Goal: Task Accomplishment & Management: Use online tool/utility

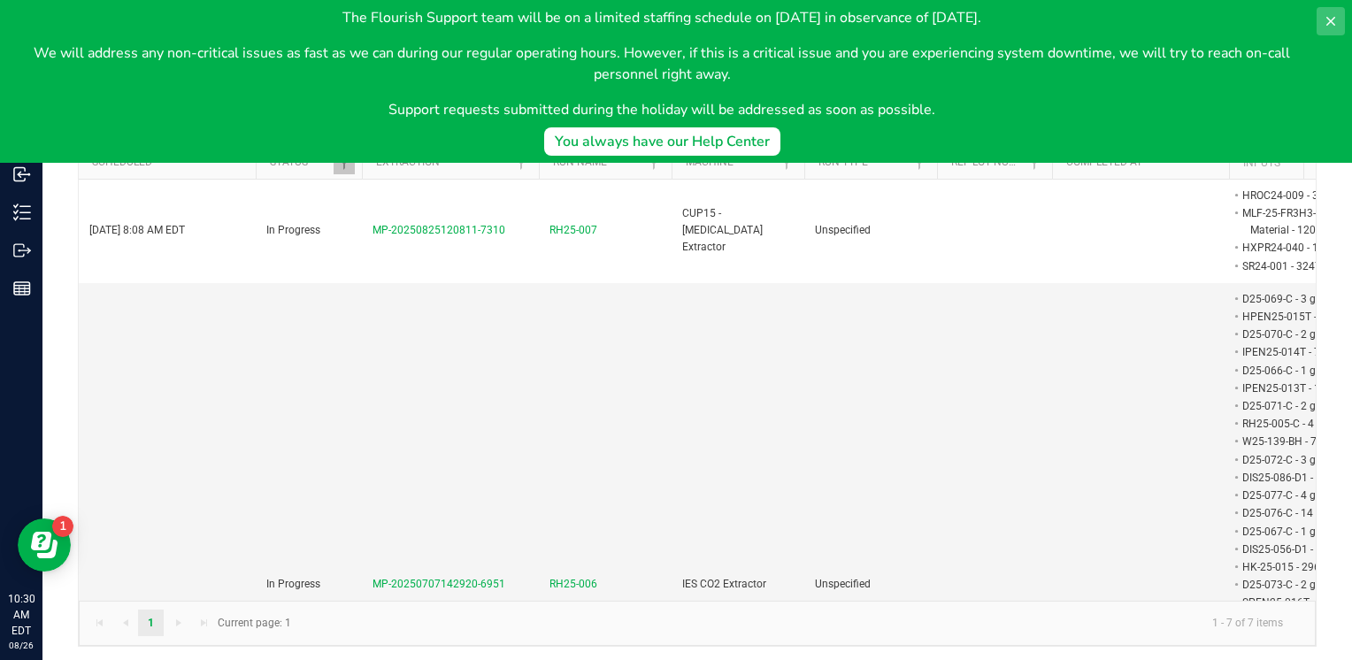
click at [1329, 23] on icon at bounding box center [1330, 21] width 14 height 14
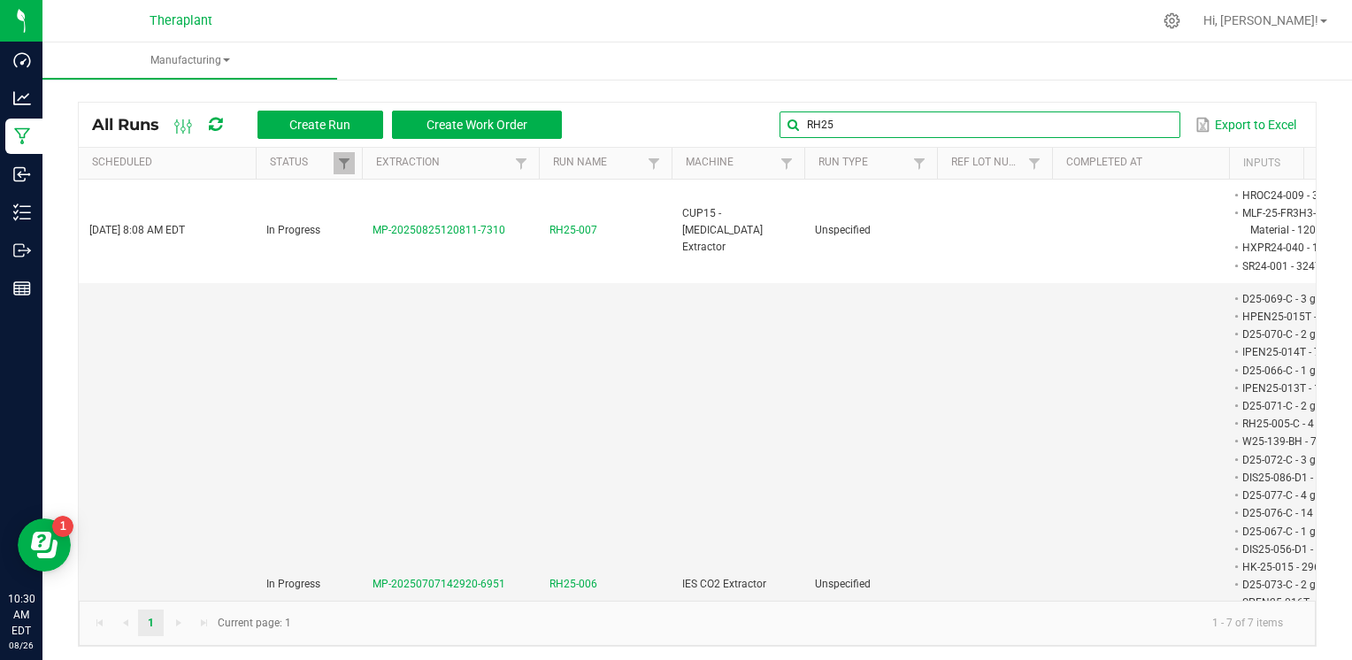
click at [1137, 127] on input "RH25" at bounding box center [979, 124] width 400 height 27
click at [1157, 125] on span at bounding box center [1164, 125] width 14 height 14
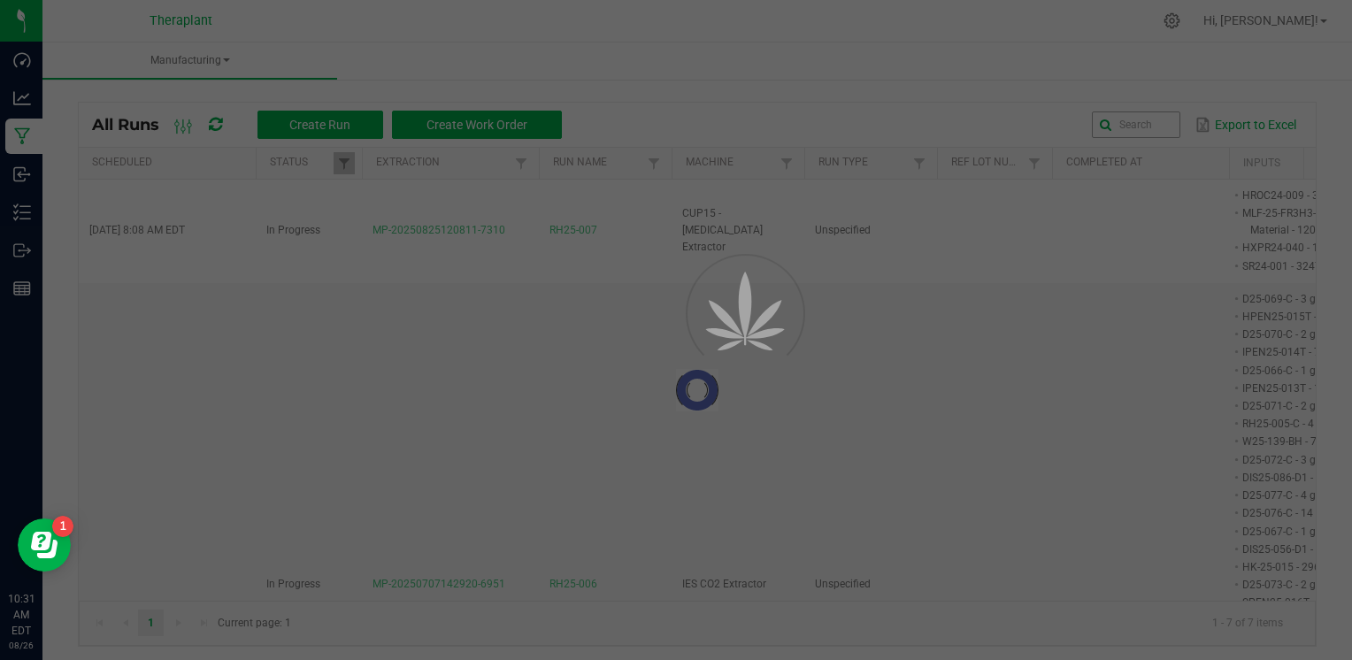
click at [849, 119] on div at bounding box center [676, 330] width 1352 height 660
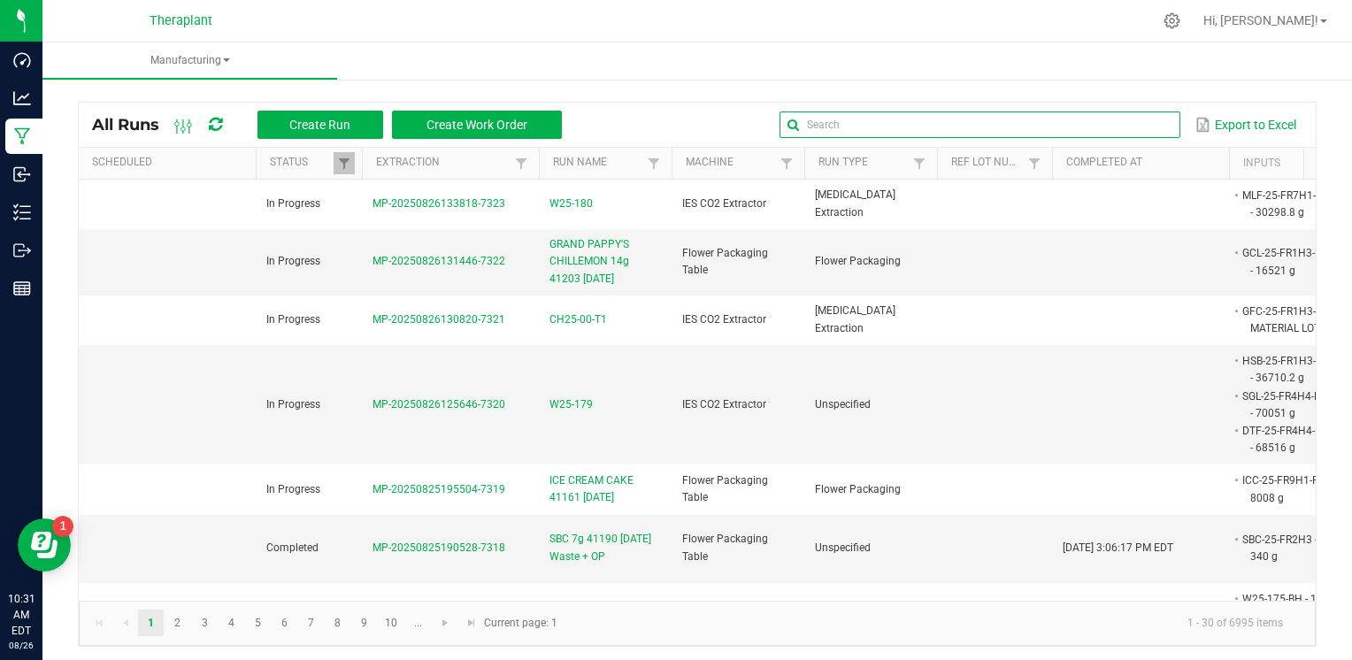
click at [1118, 122] on input "text" at bounding box center [979, 124] width 400 height 27
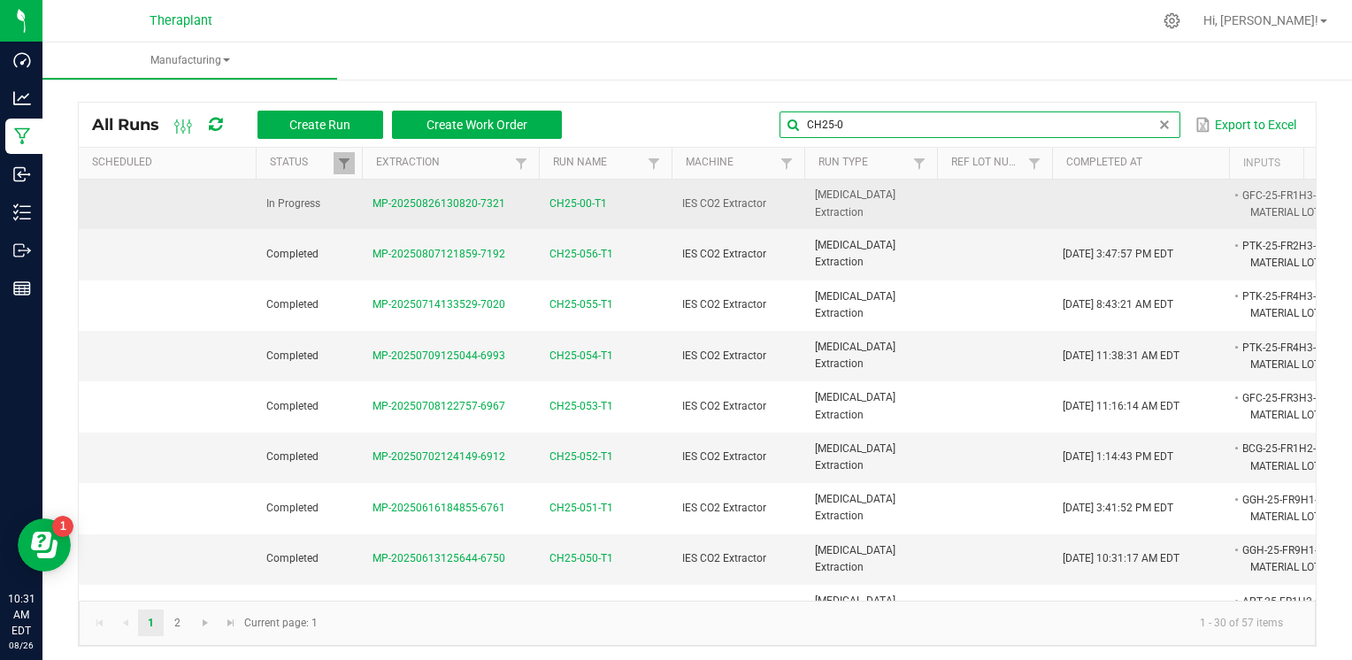
type input "CH25-0"
click at [581, 205] on span "CH25-00-T1" at bounding box center [578, 204] width 58 height 17
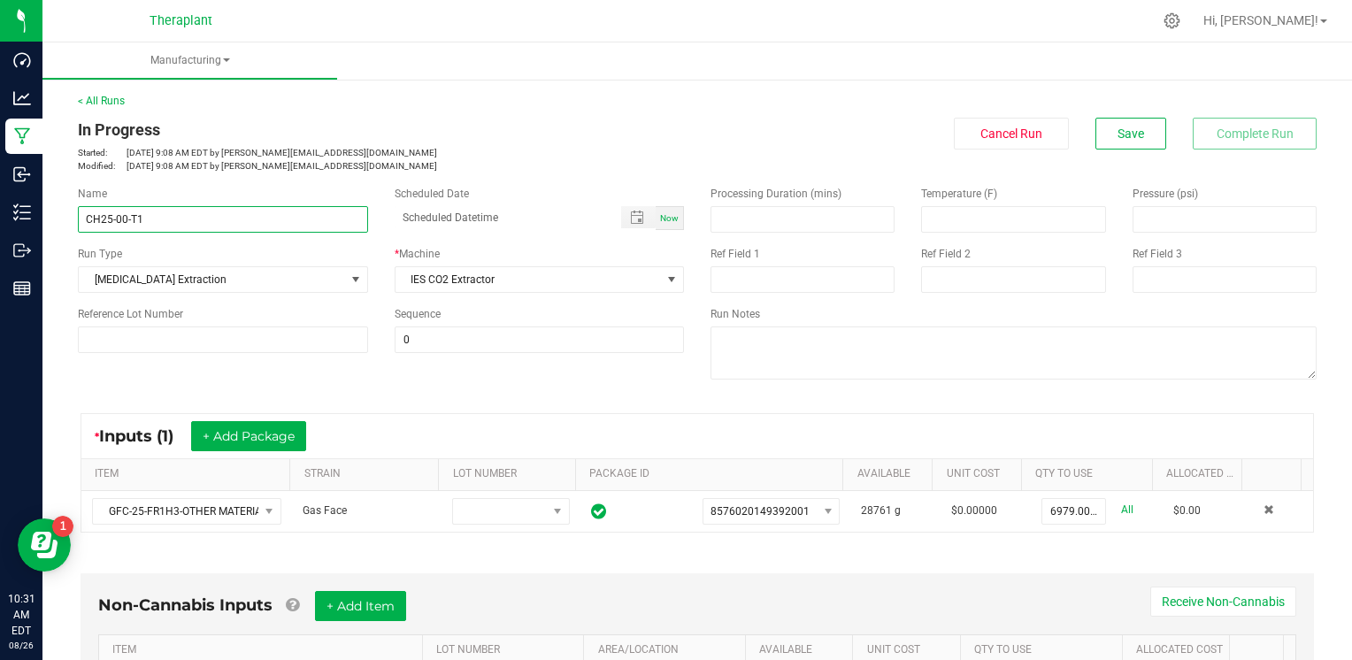
click at [124, 219] on input "CH25-00-T1" at bounding box center [223, 219] width 290 height 27
type input "CH25-057-T1"
click at [505, 113] on div "< All Runs In Progress Started: Aug 26, 2025 9:08 AM EDT by s.kowalick@therapla…" at bounding box center [697, 133] width 1238 height 80
click at [1108, 147] on button "Save" at bounding box center [1130, 134] width 71 height 32
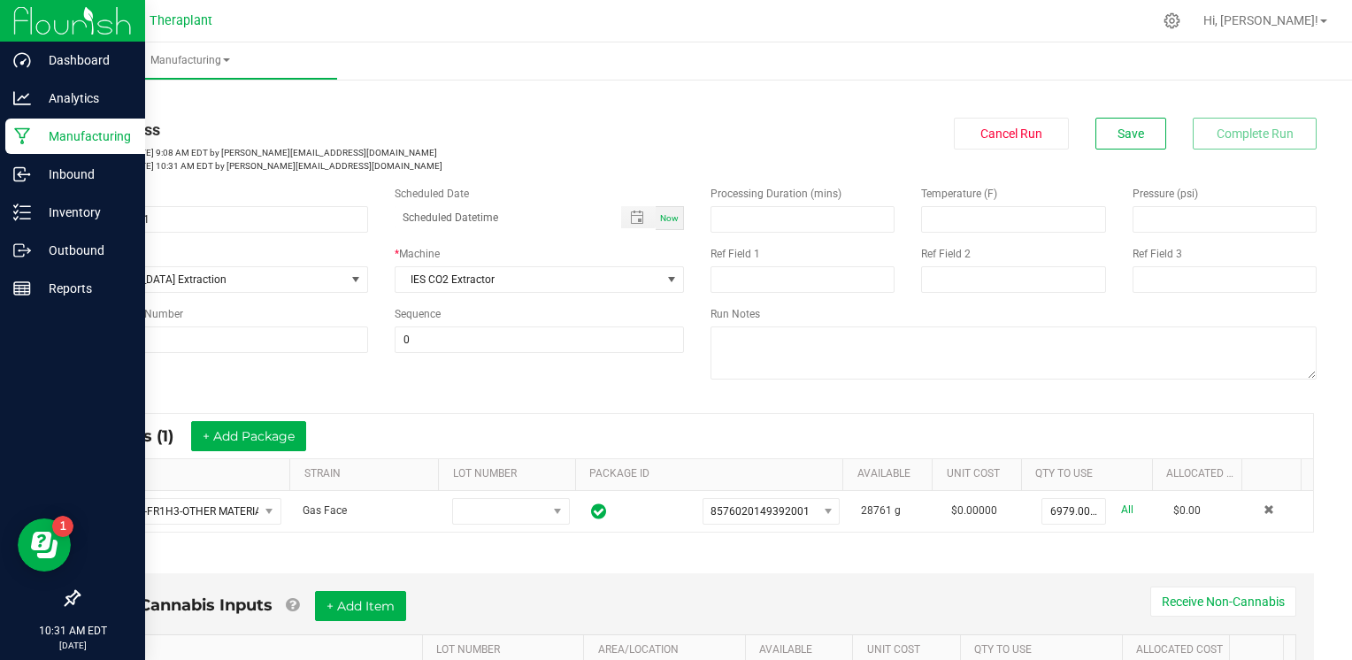
click at [11, 142] on div "Manufacturing" at bounding box center [75, 136] width 140 height 35
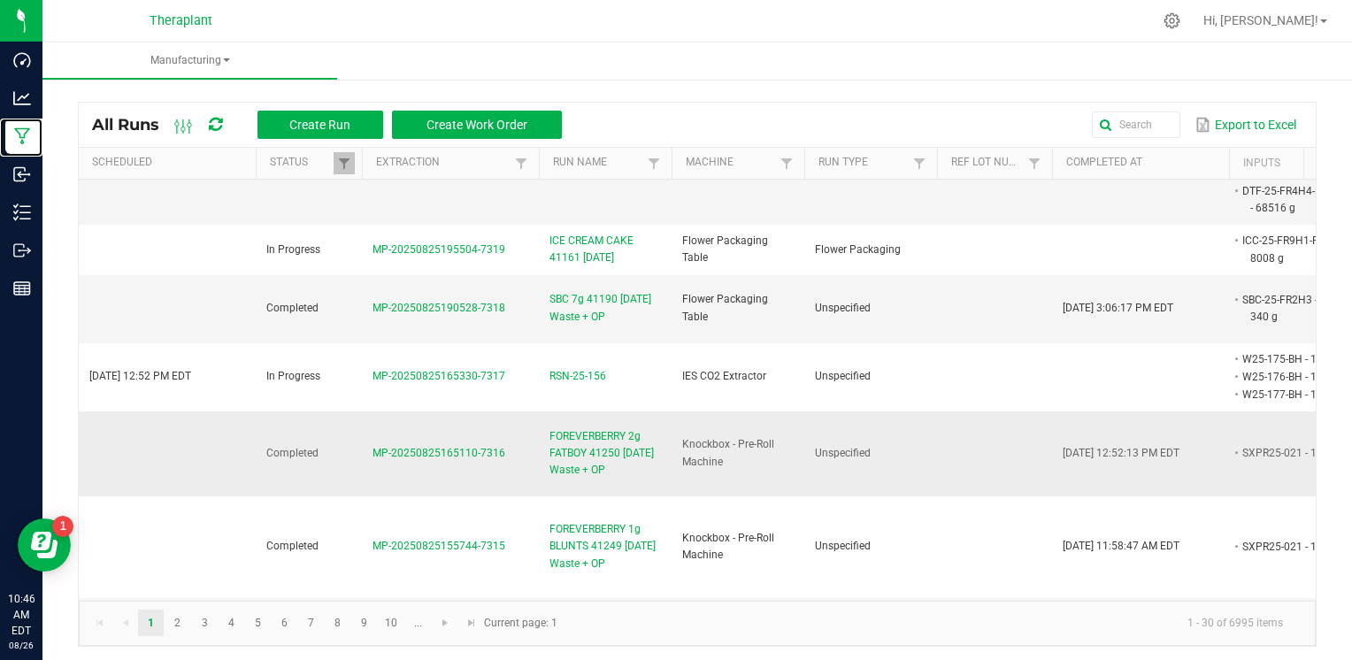
scroll to position [442, 0]
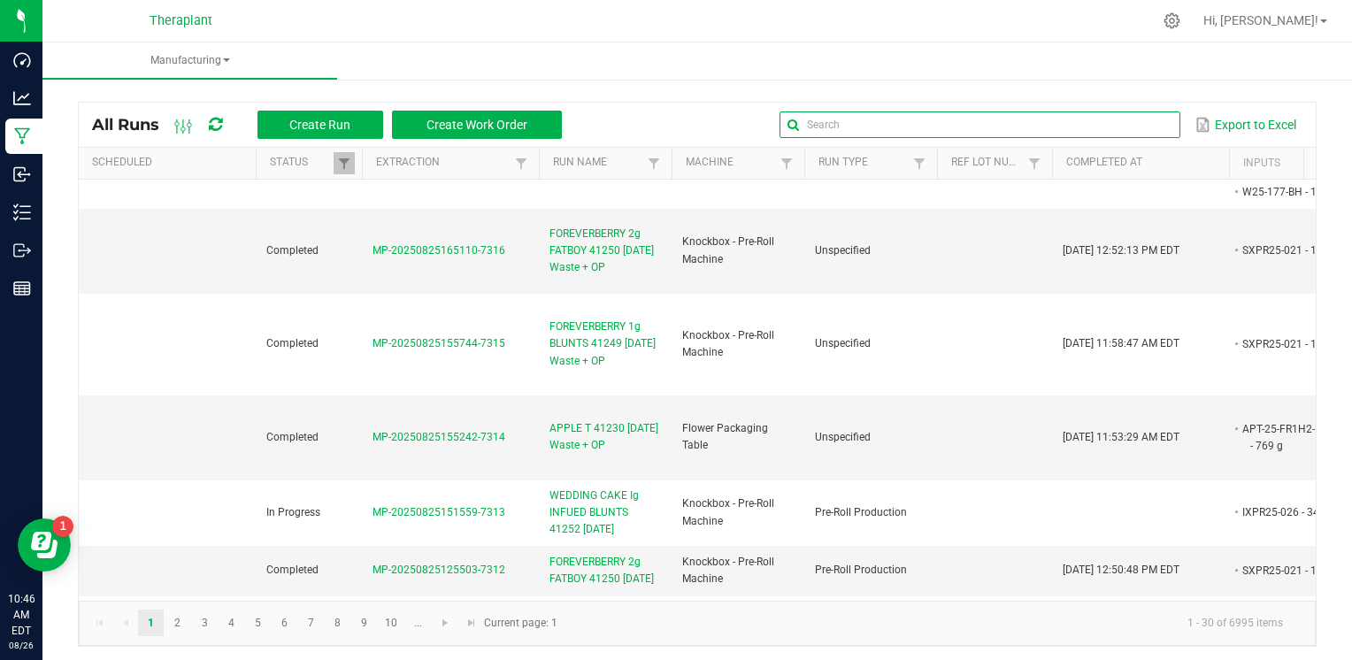
click at [1134, 119] on input "text" at bounding box center [979, 124] width 400 height 27
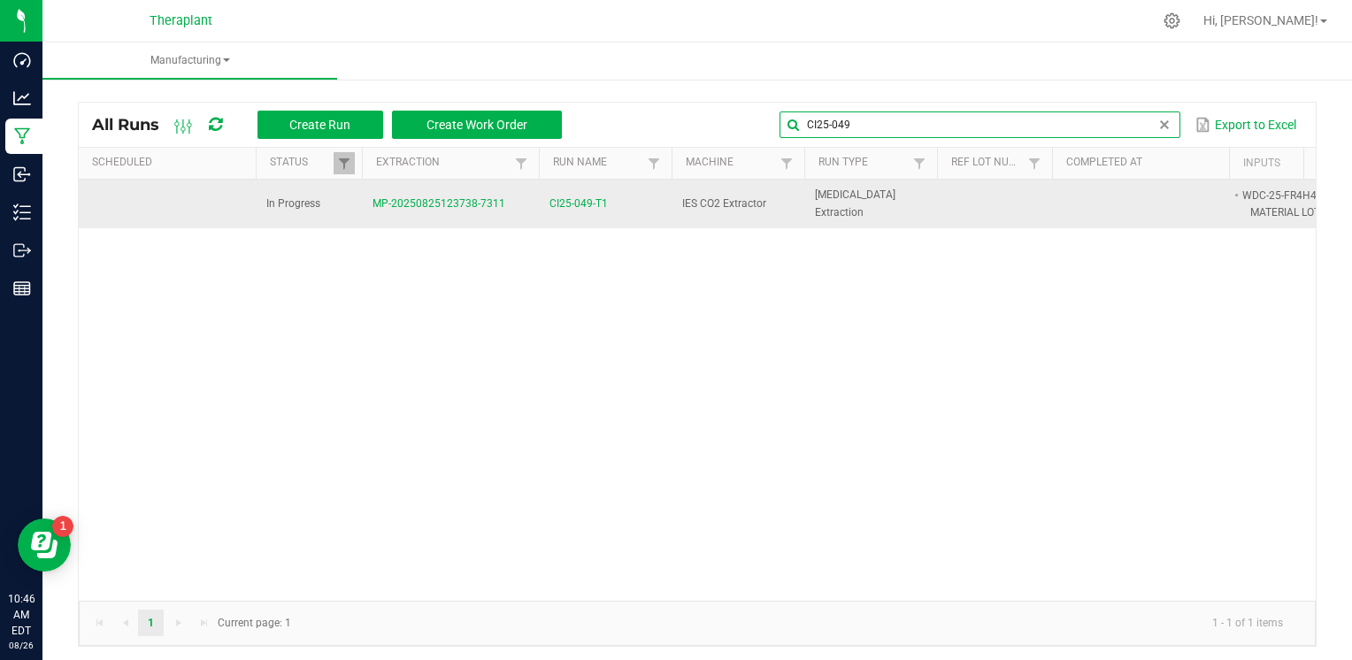
type input "CI25-049"
click at [594, 206] on span "CI25-049-T1" at bounding box center [578, 204] width 58 height 17
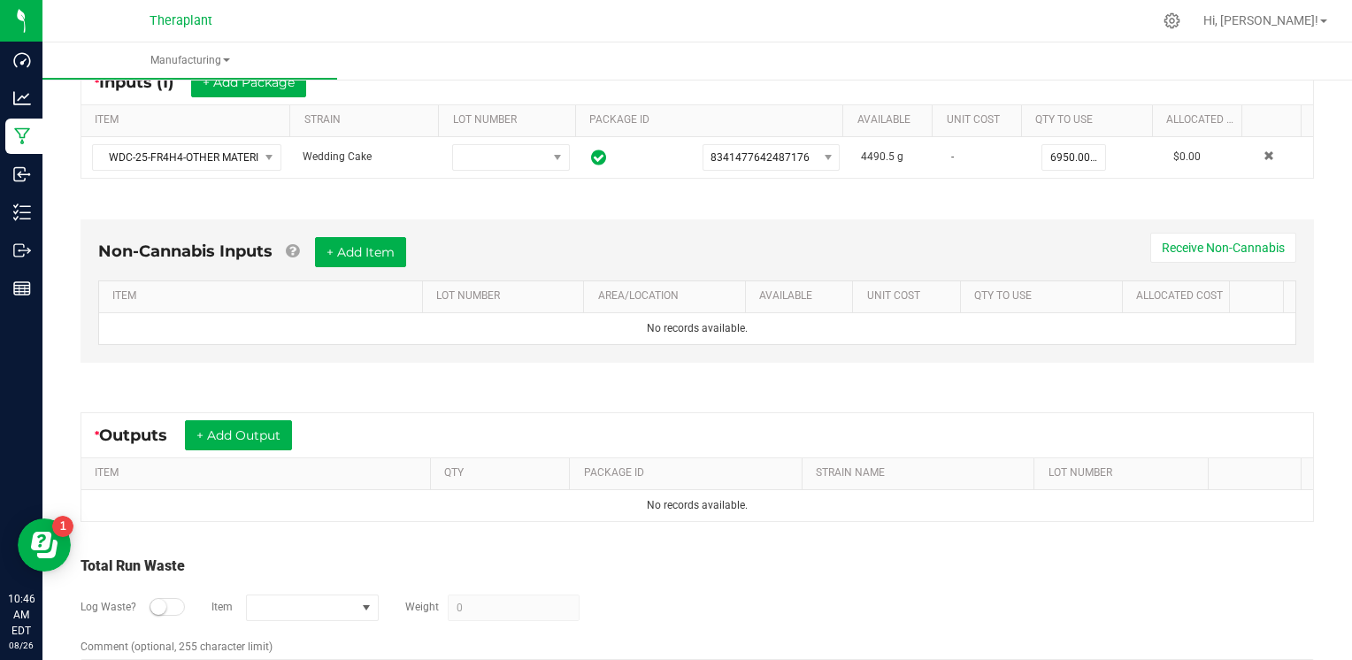
scroll to position [413, 0]
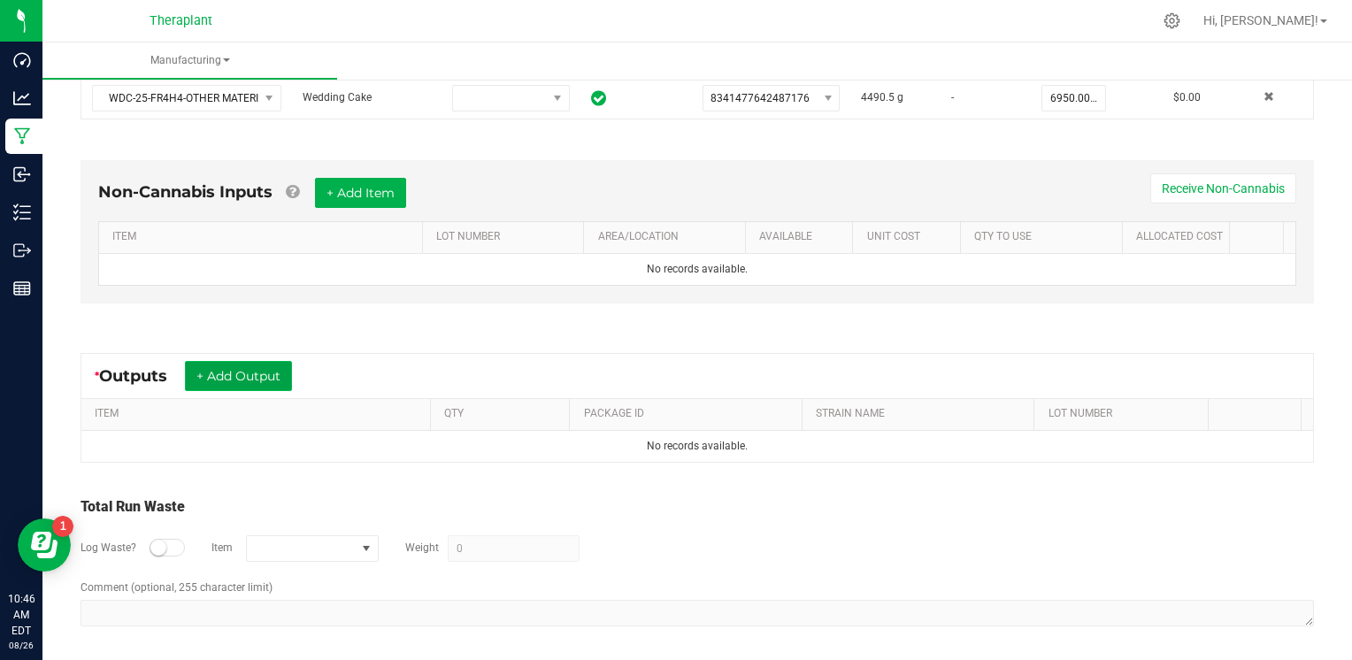
click at [269, 373] on button "+ Add Output" at bounding box center [238, 376] width 107 height 30
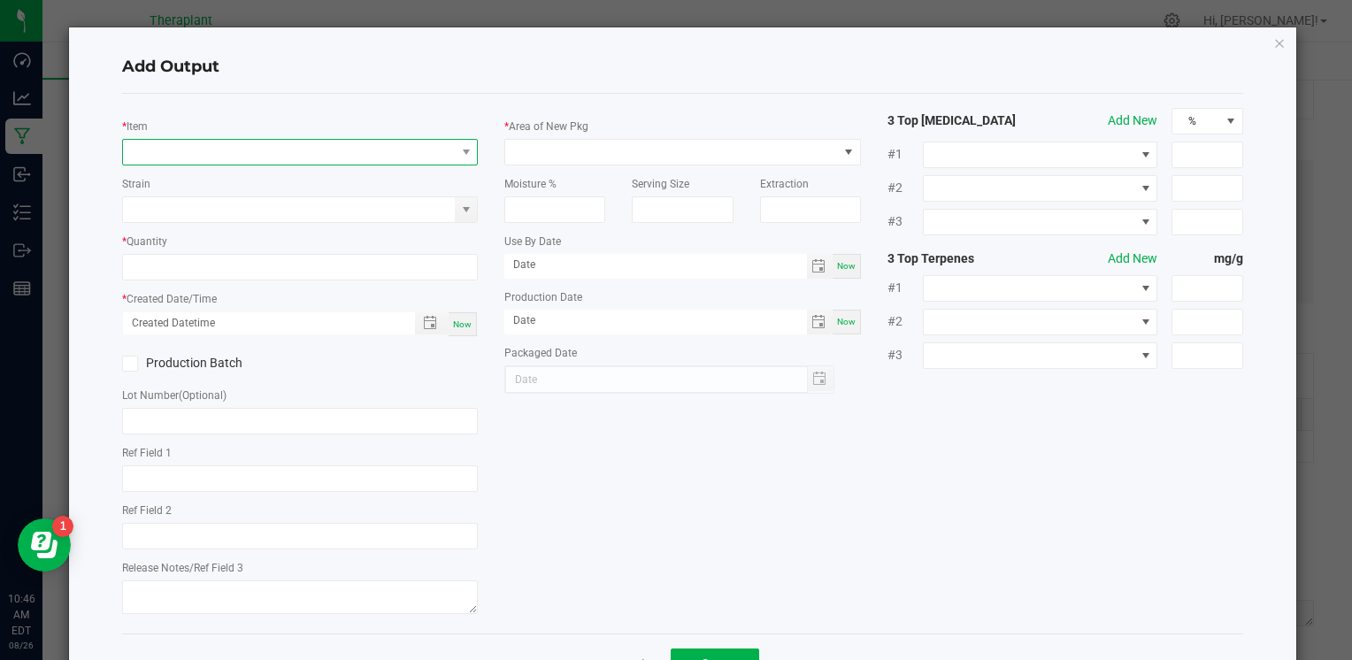
click at [381, 148] on span "NO DATA FOUND" at bounding box center [289, 152] width 332 height 25
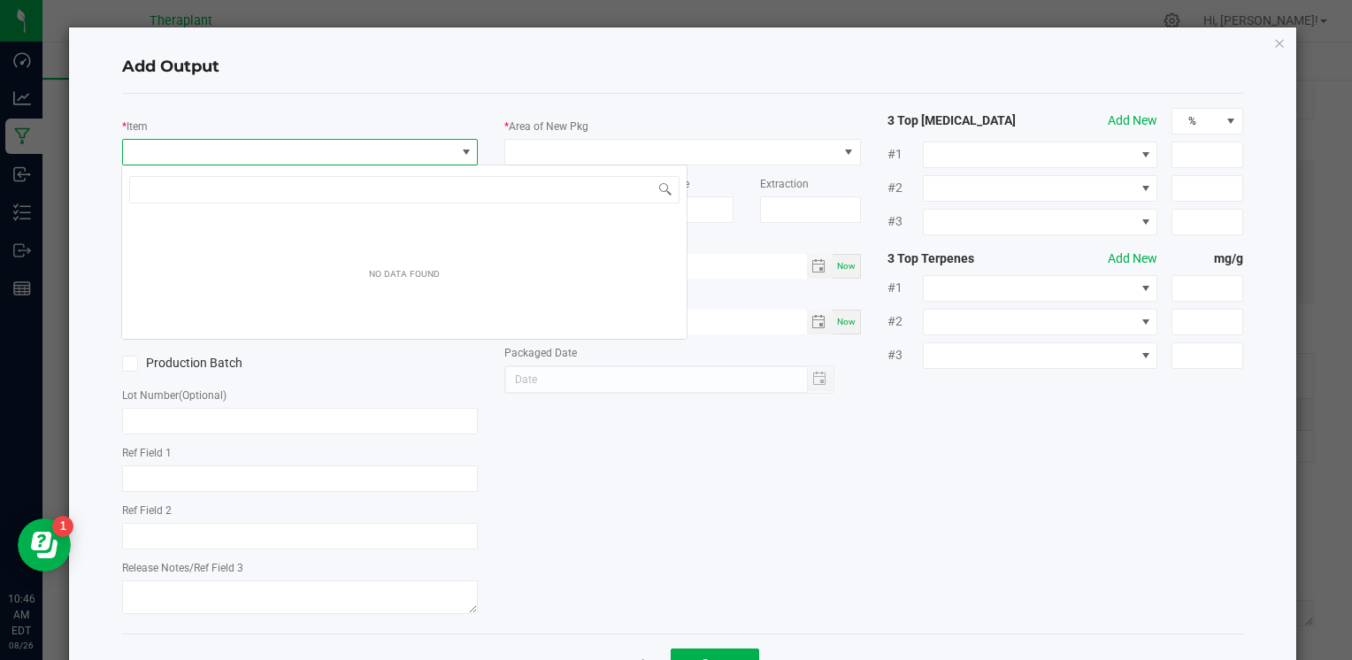
scroll to position [26, 352]
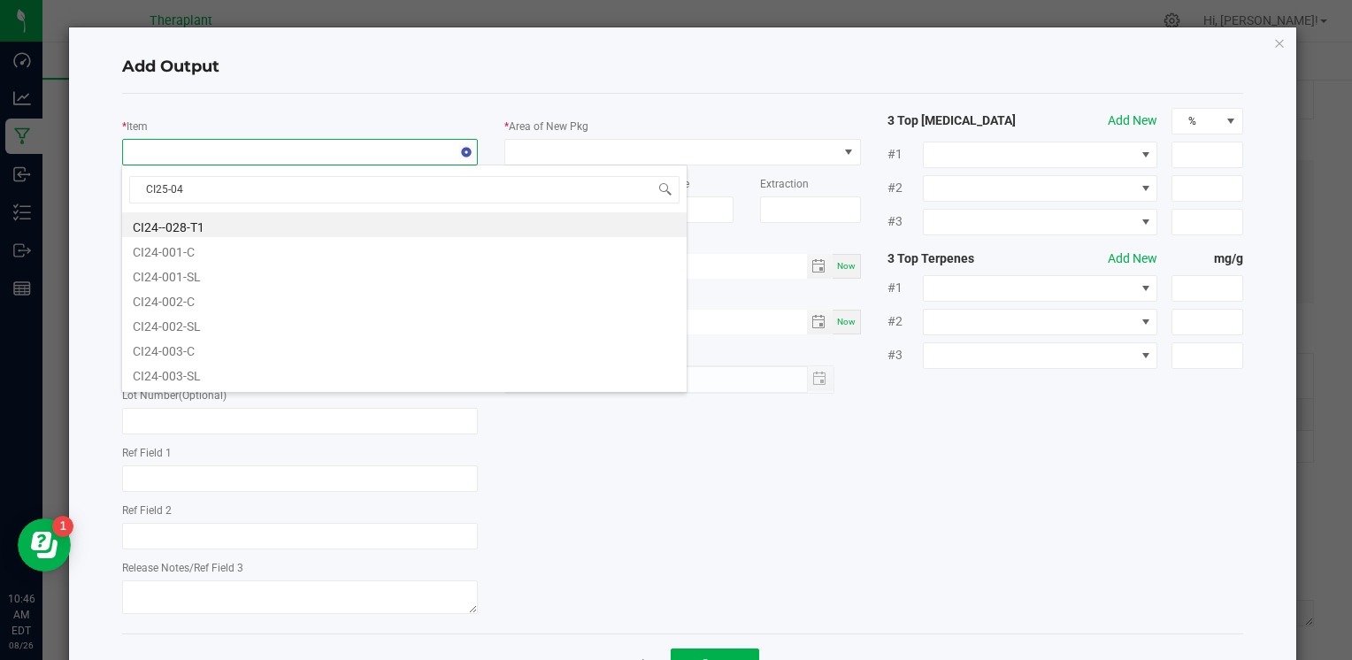
type input "CI25-049"
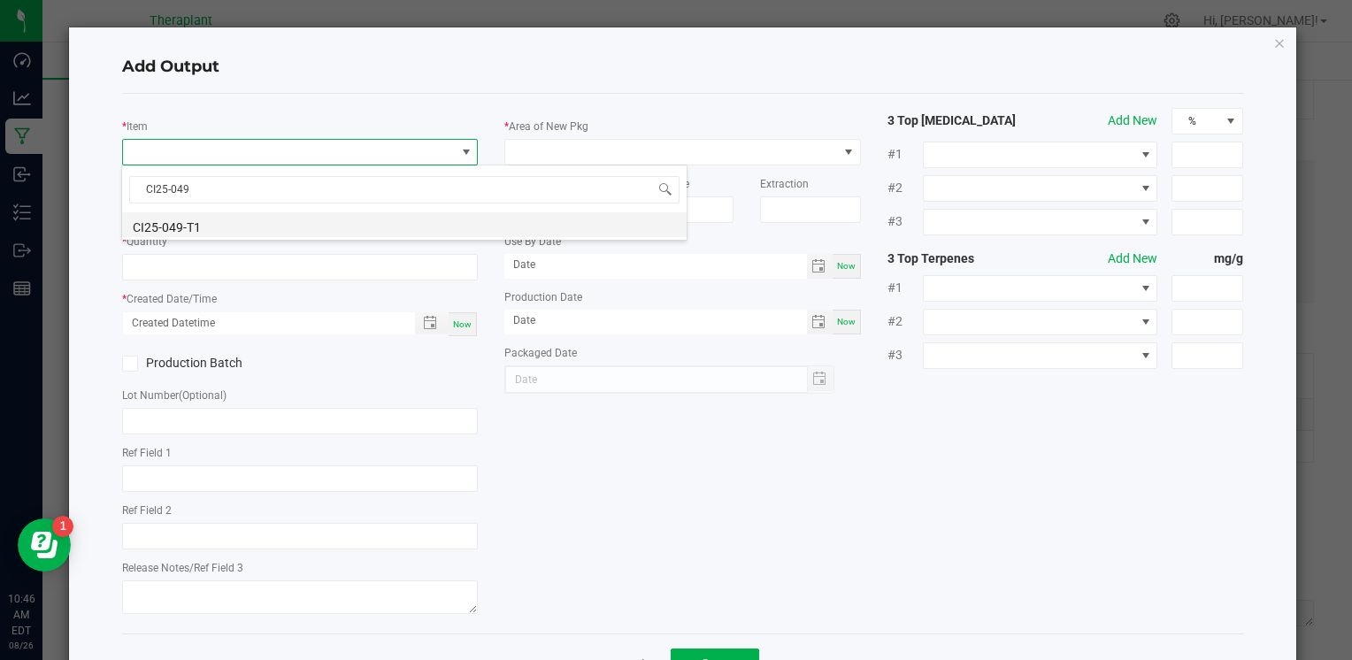
click at [310, 224] on li "CI25-049-T1" at bounding box center [404, 224] width 564 height 25
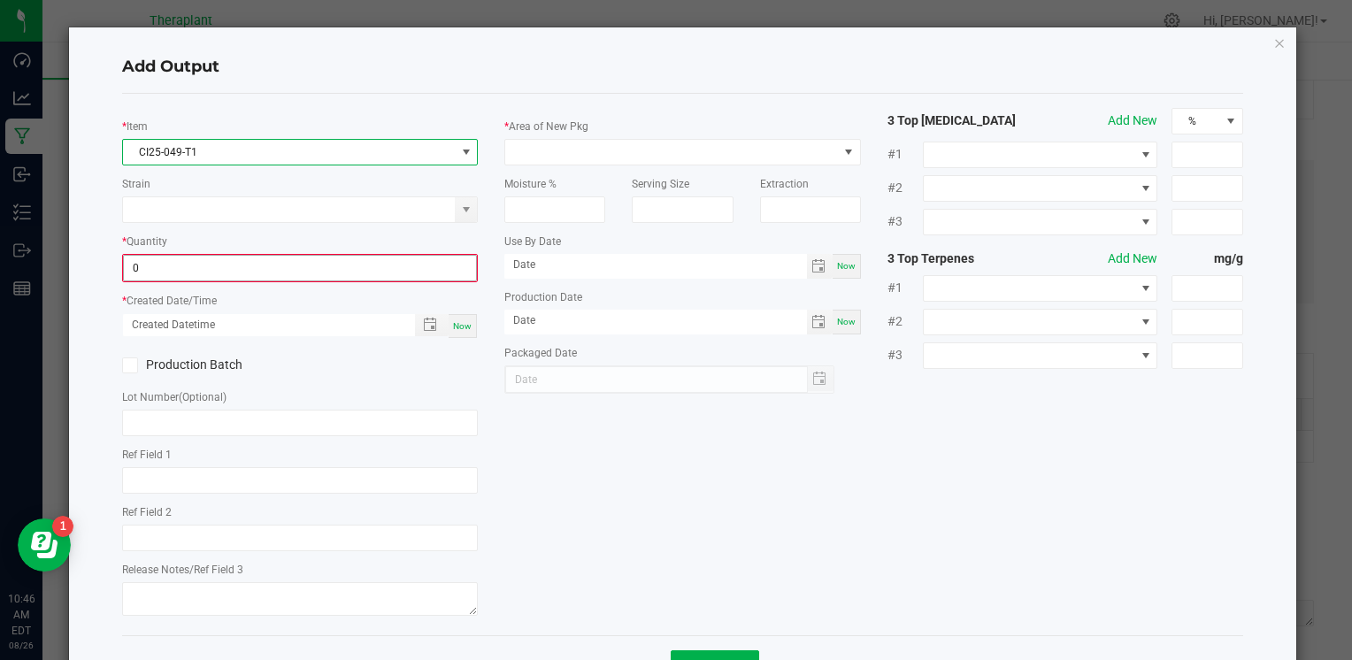
click at [205, 272] on input "0" at bounding box center [300, 268] width 352 height 25
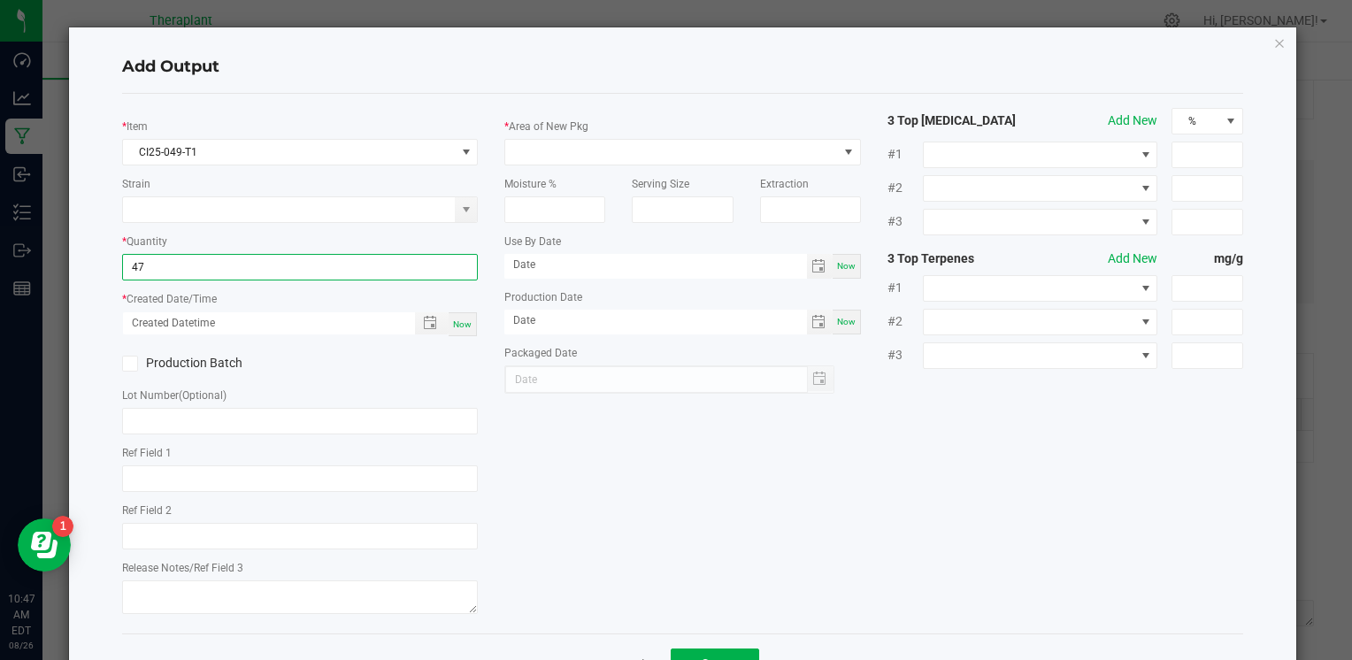
type input "47.0000 g"
click at [460, 324] on span "Now" at bounding box center [462, 324] width 19 height 10
type input "08/26/2025 10:47 AM"
type input "[DATE]"
click at [634, 157] on span at bounding box center [671, 152] width 332 height 25
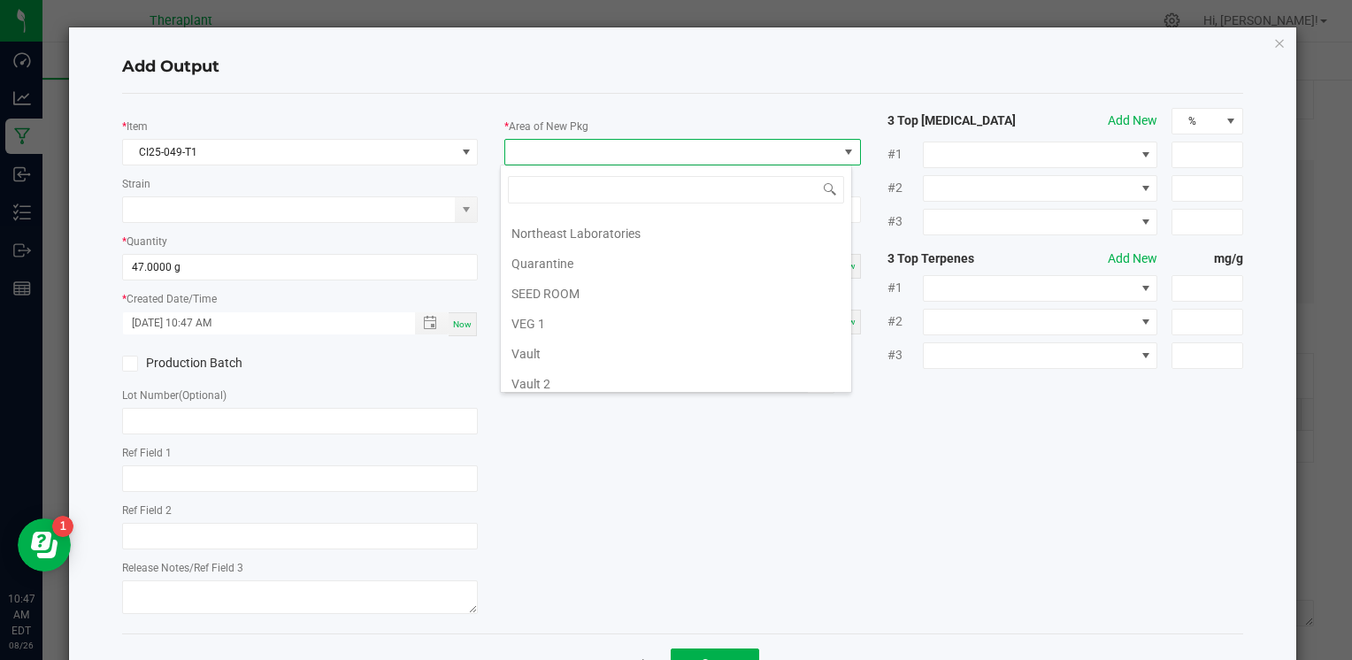
scroll to position [265, 0]
click at [580, 384] on li "Vault 2" at bounding box center [676, 383] width 350 height 30
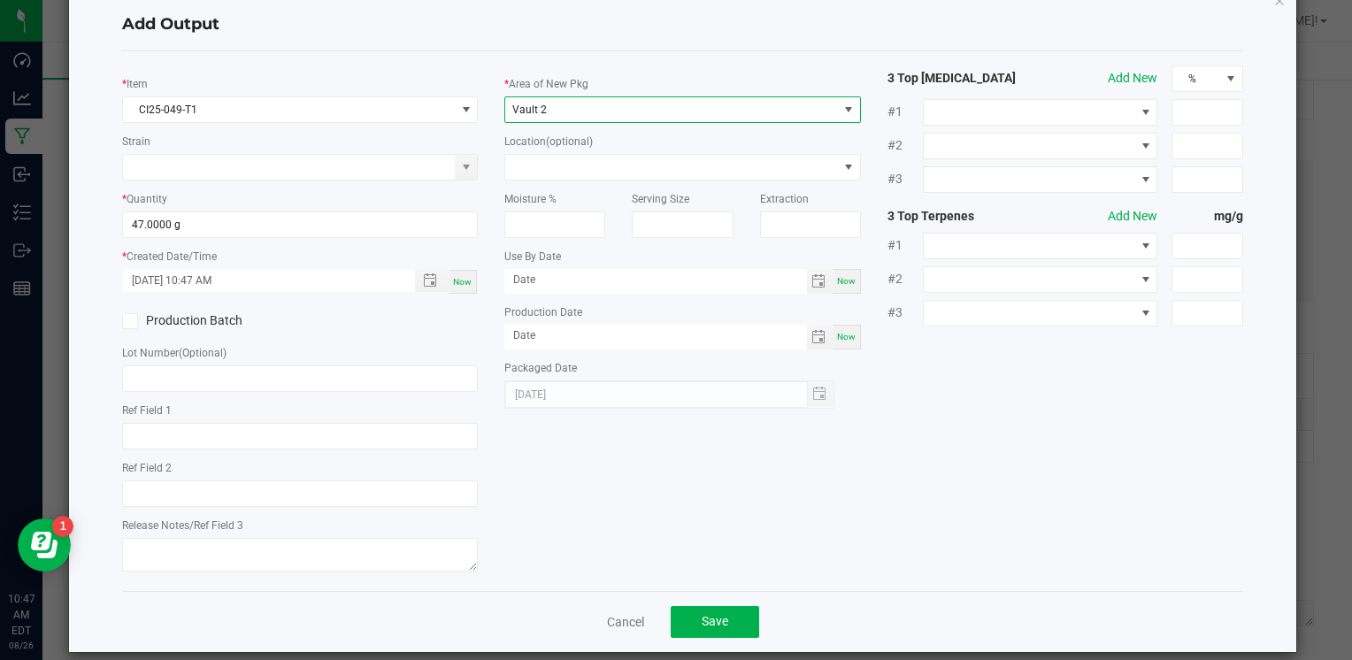
scroll to position [62, 0]
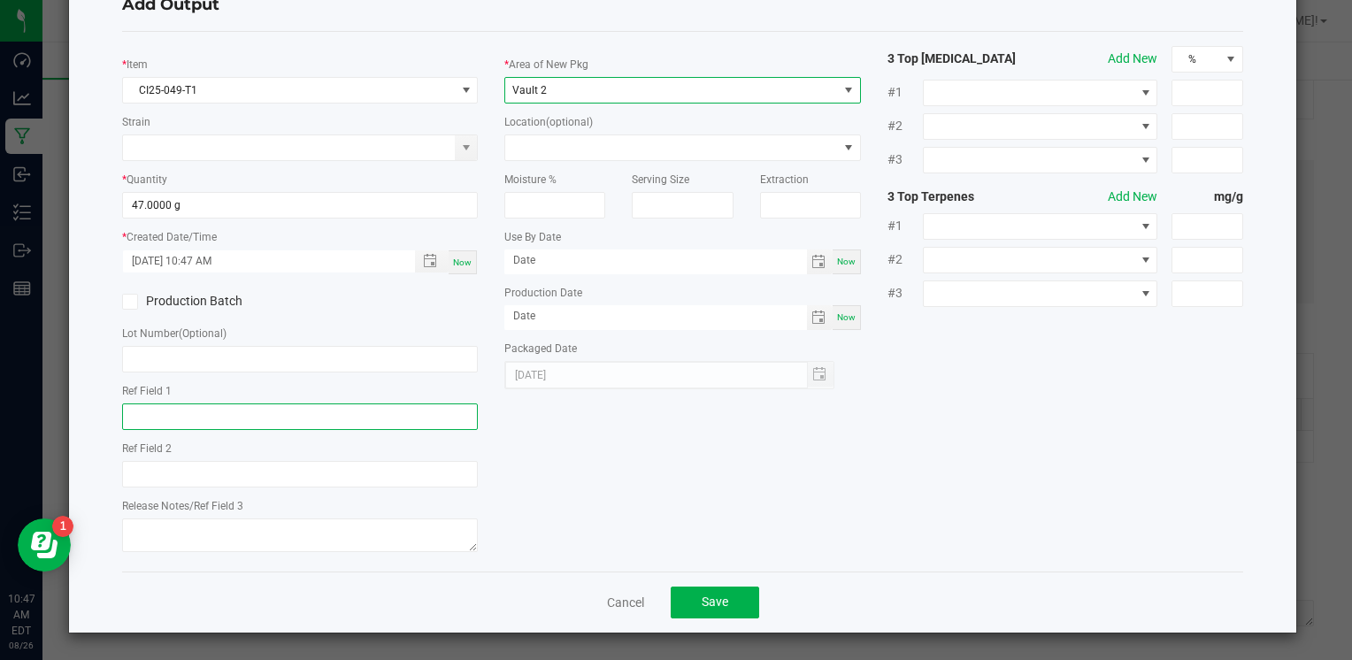
click at [207, 416] on input "text" at bounding box center [300, 416] width 356 height 27
type input "WDC"
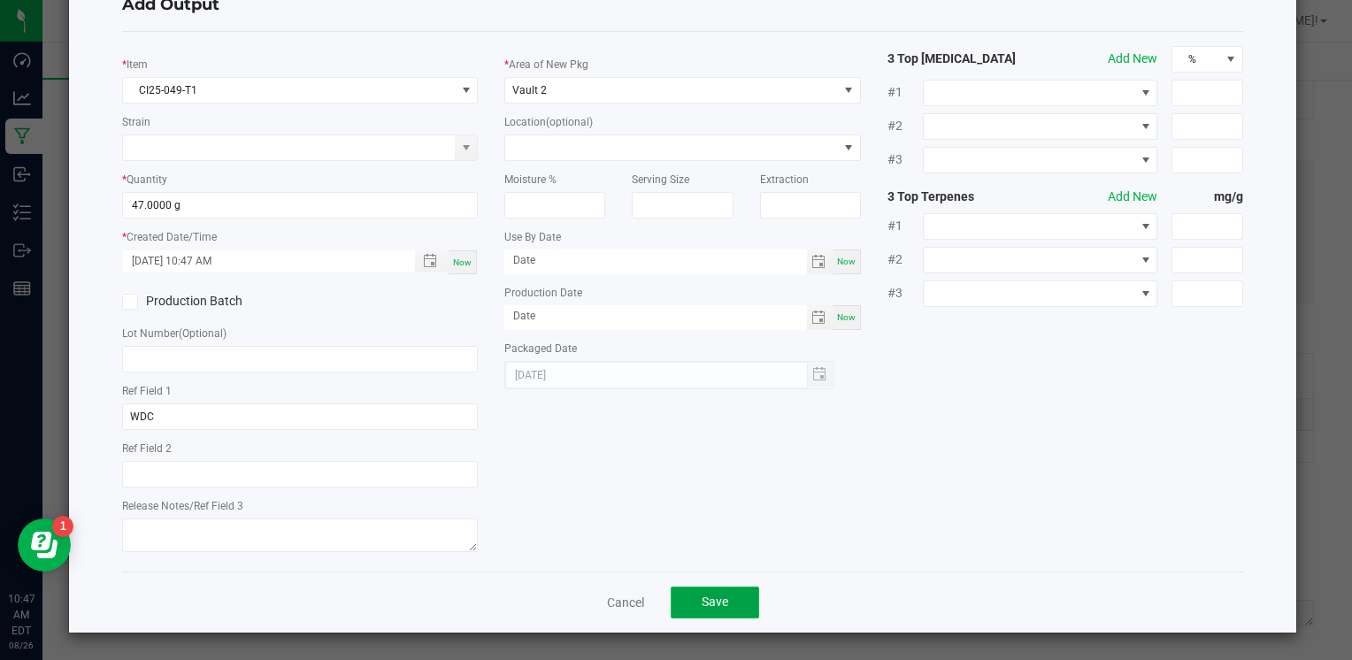
click at [693, 603] on button "Save" at bounding box center [715, 603] width 88 height 32
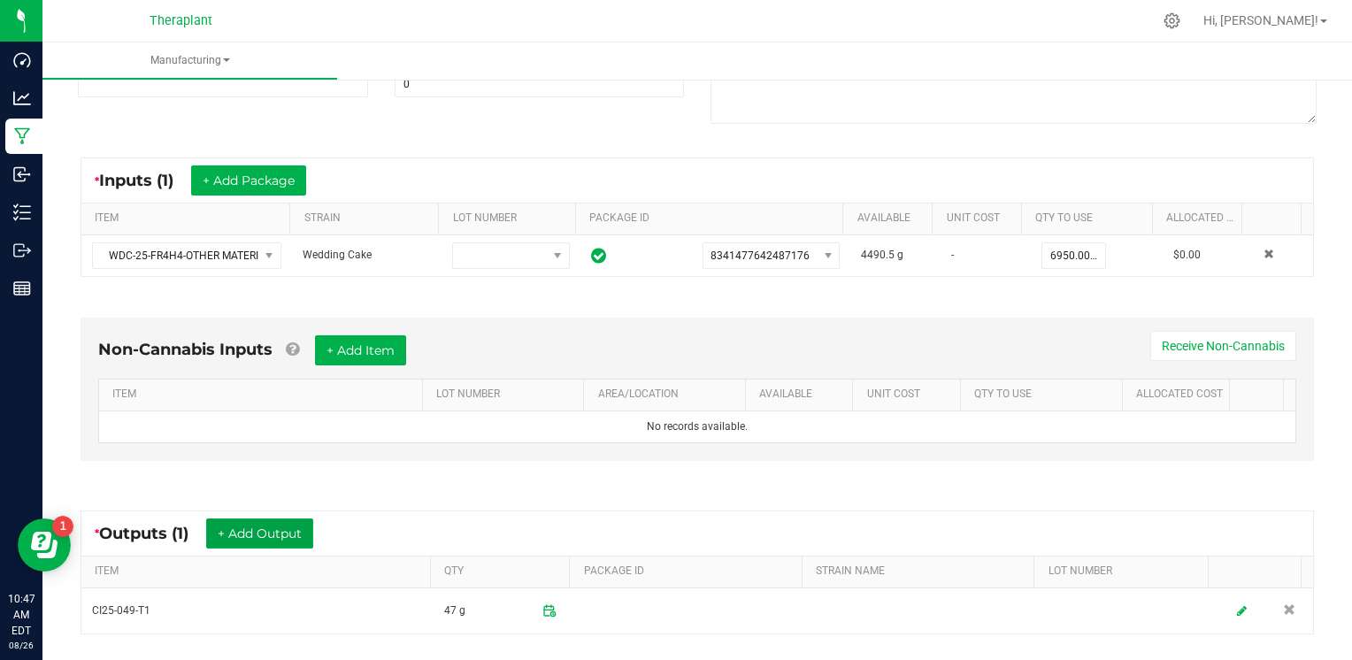
scroll to position [0, 0]
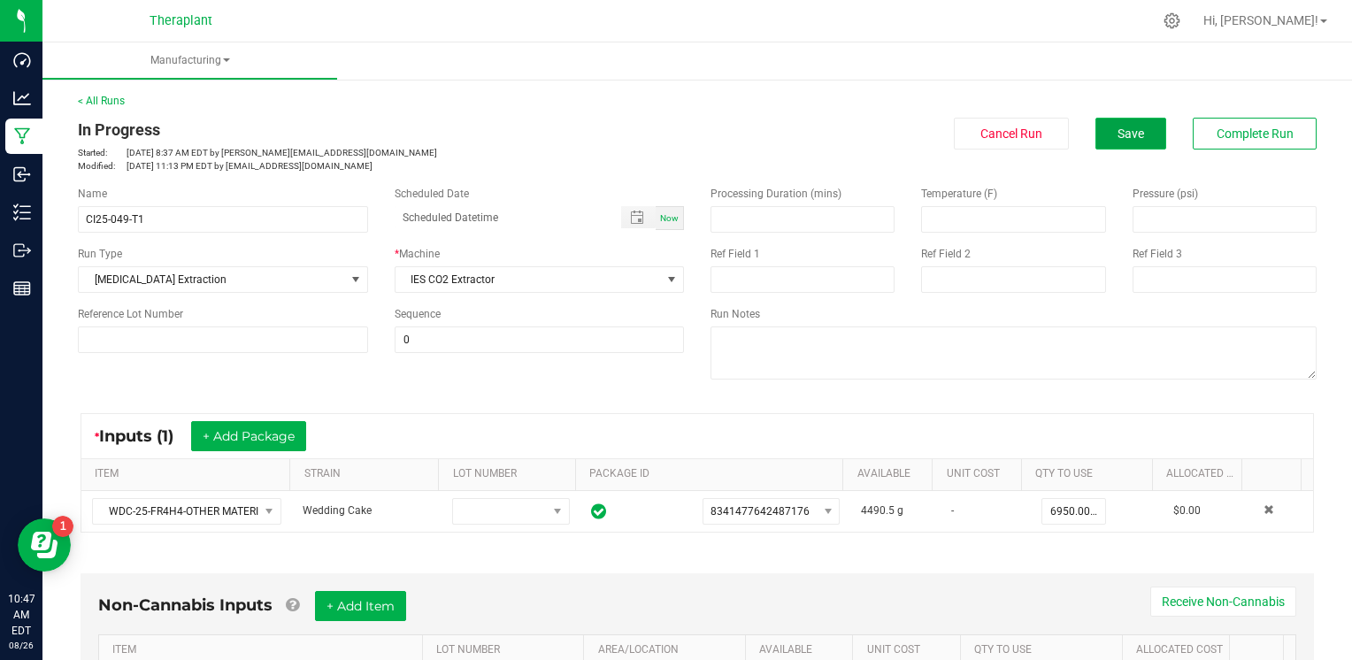
click at [1117, 128] on span "Save" at bounding box center [1130, 134] width 27 height 14
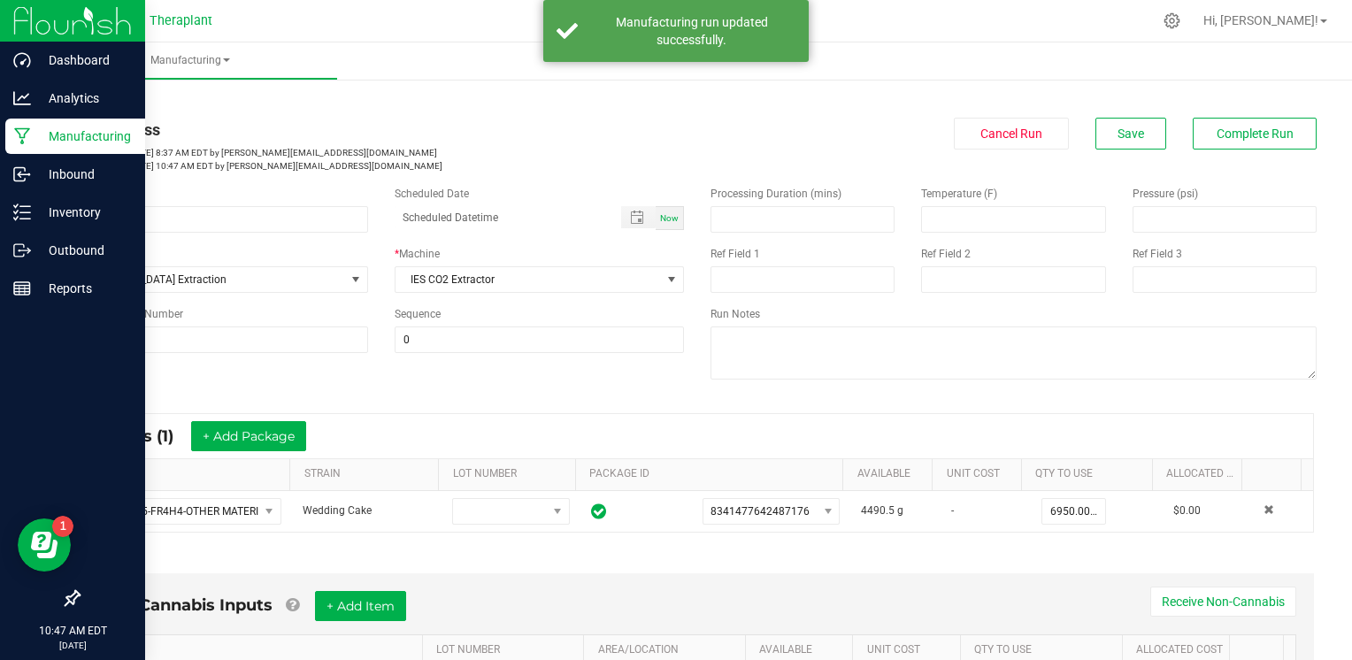
click at [42, 130] on p "Manufacturing" at bounding box center [84, 136] width 106 height 21
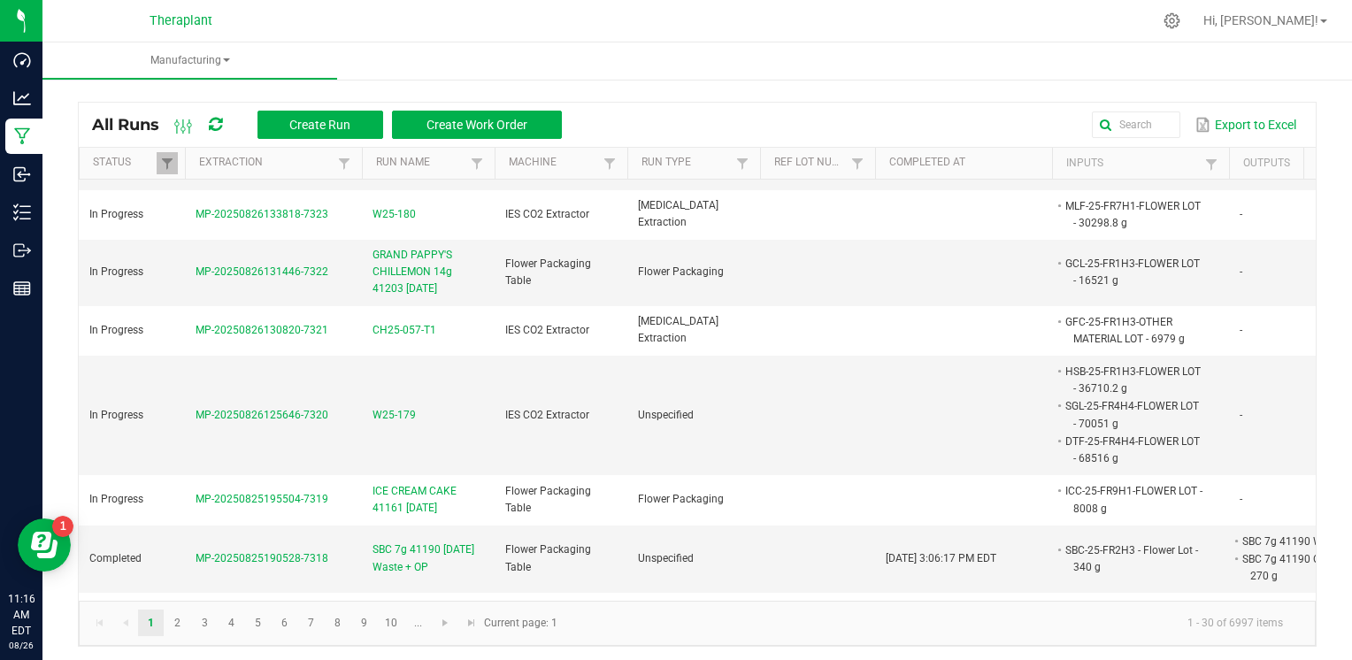
scroll to position [0, 198]
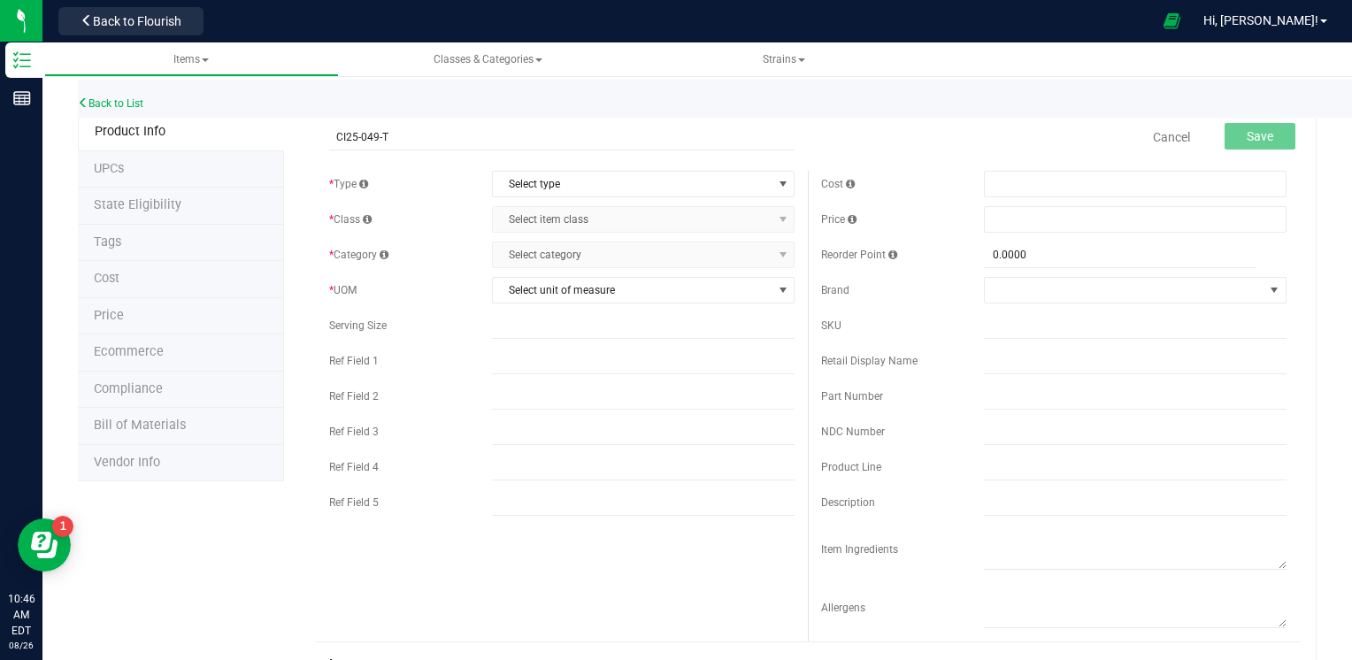
type input "CI25-049-T1"
drag, startPoint x: 450, startPoint y: 129, endPoint x: 180, endPoint y: 126, distance: 269.8
